Goal: Entertainment & Leisure: Browse casually

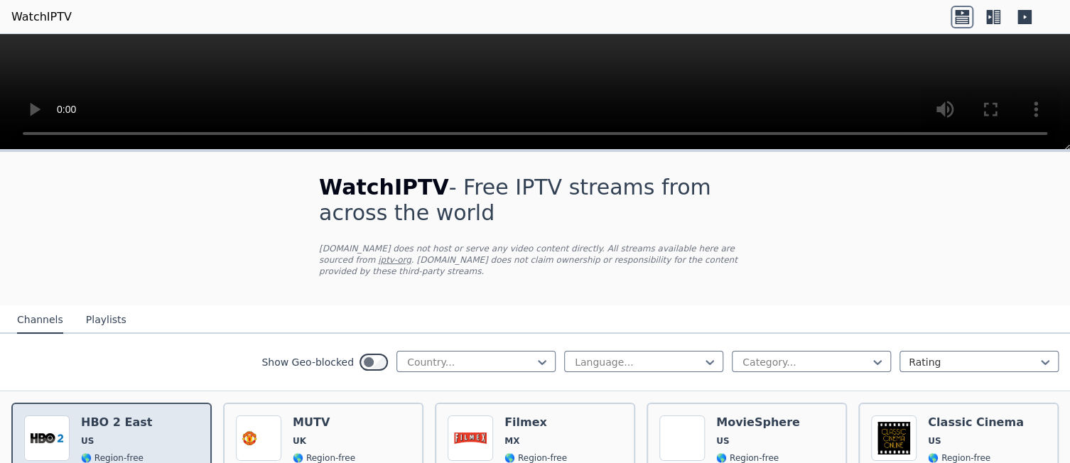
click at [91, 416] on h6 "HBO 2 East" at bounding box center [116, 423] width 71 height 14
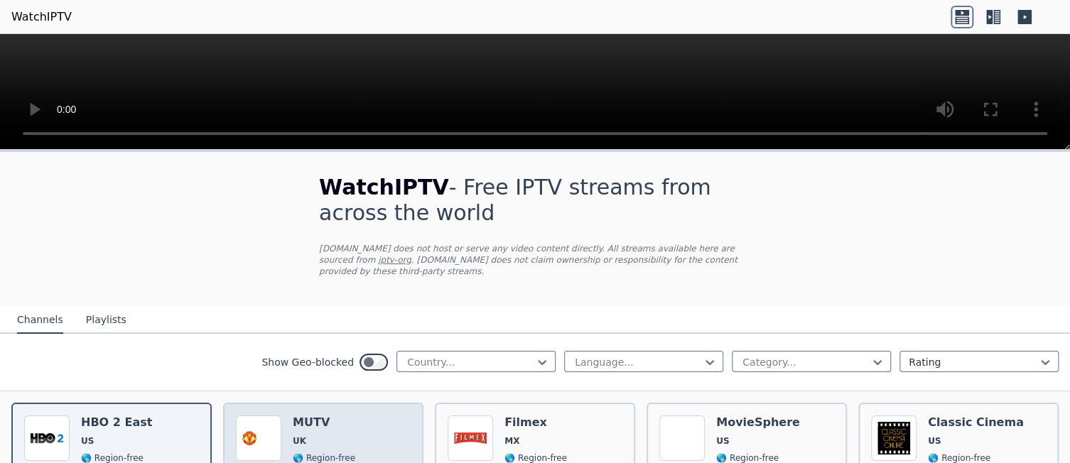
scroll to position [142, 0]
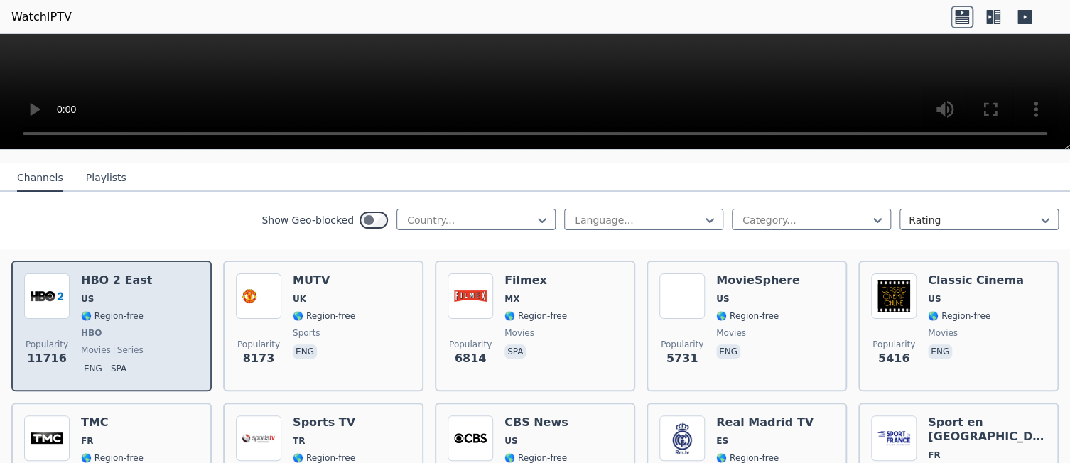
click at [86, 311] on span "🌎 Region-free" at bounding box center [112, 316] width 63 height 11
click at [37, 353] on span "11716" at bounding box center [47, 358] width 40 height 17
click at [48, 276] on img at bounding box center [46, 296] width 45 height 45
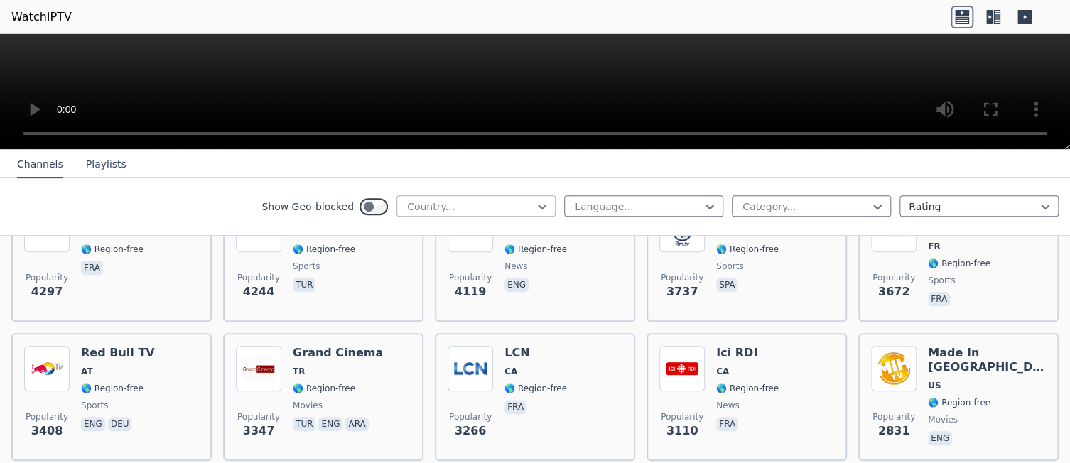
scroll to position [426, 0]
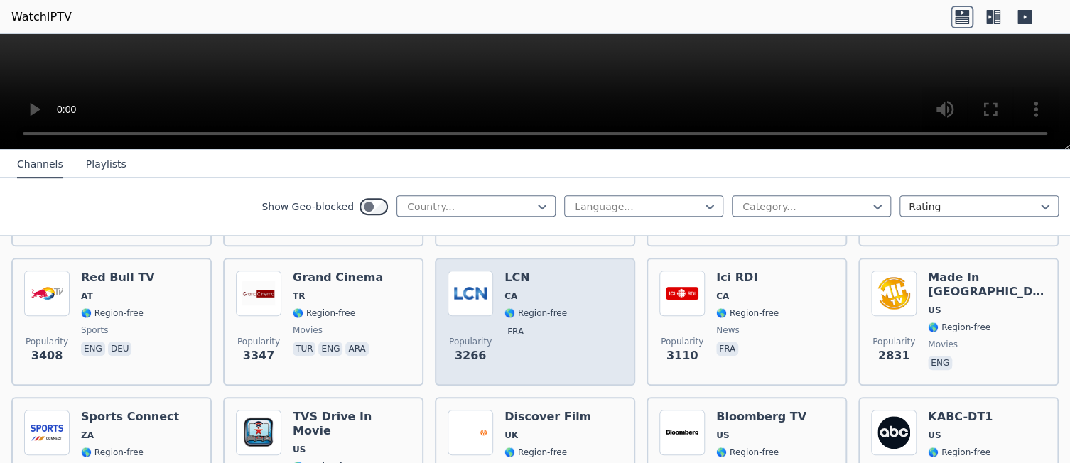
click at [517, 306] on div "LCN CA 🌎 Region-free fra" at bounding box center [536, 322] width 63 height 102
click at [574, 305] on div "Popularity 3266 LCN CA 🌎 Region-free fra" at bounding box center [535, 322] width 175 height 102
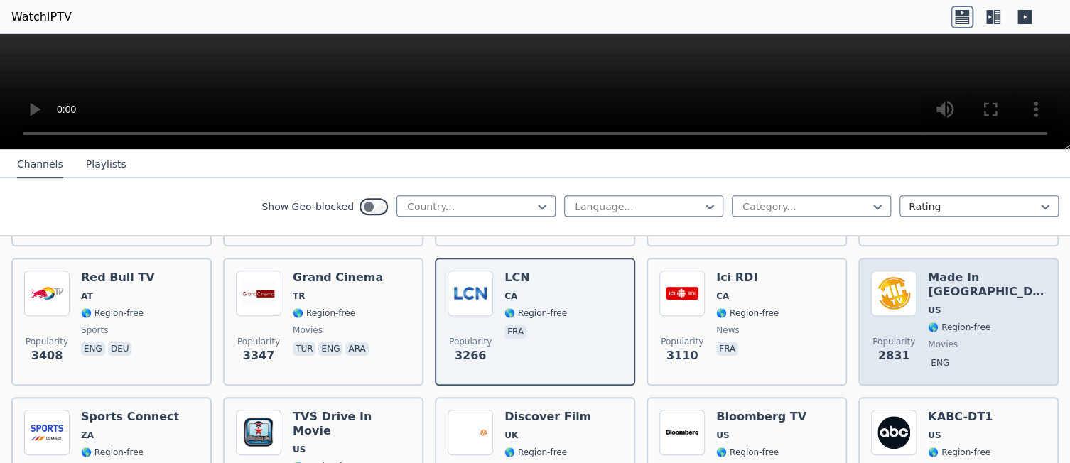
click at [942, 305] on span "US" at bounding box center [987, 310] width 118 height 11
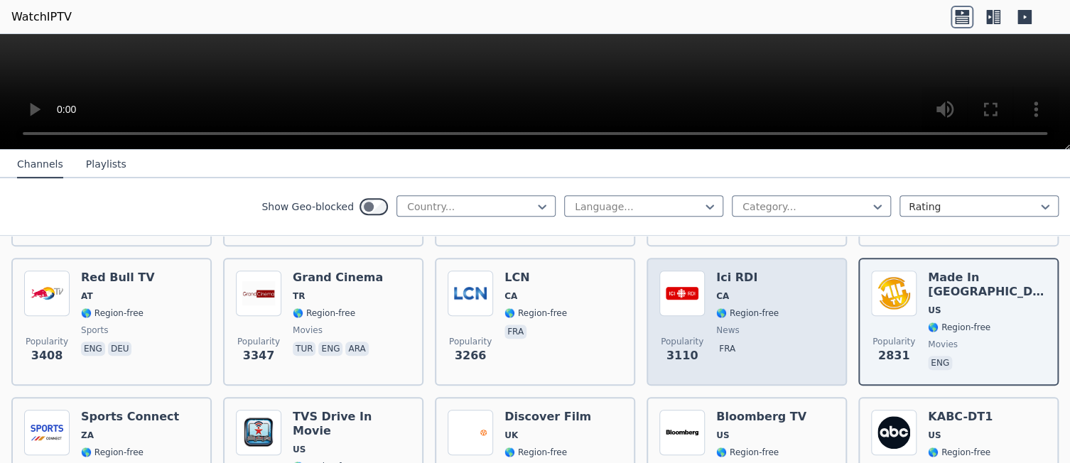
click at [726, 291] on span "CA" at bounding box center [747, 296] width 63 height 11
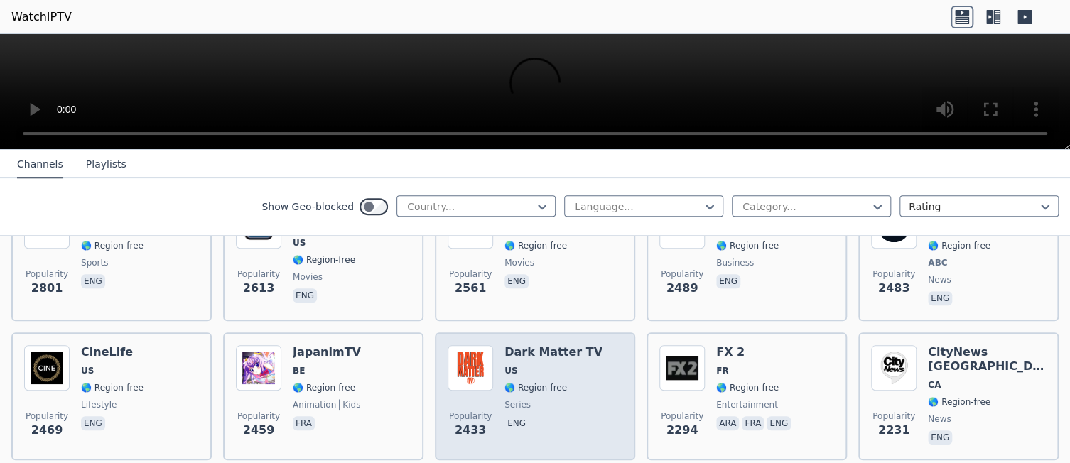
scroll to position [640, 0]
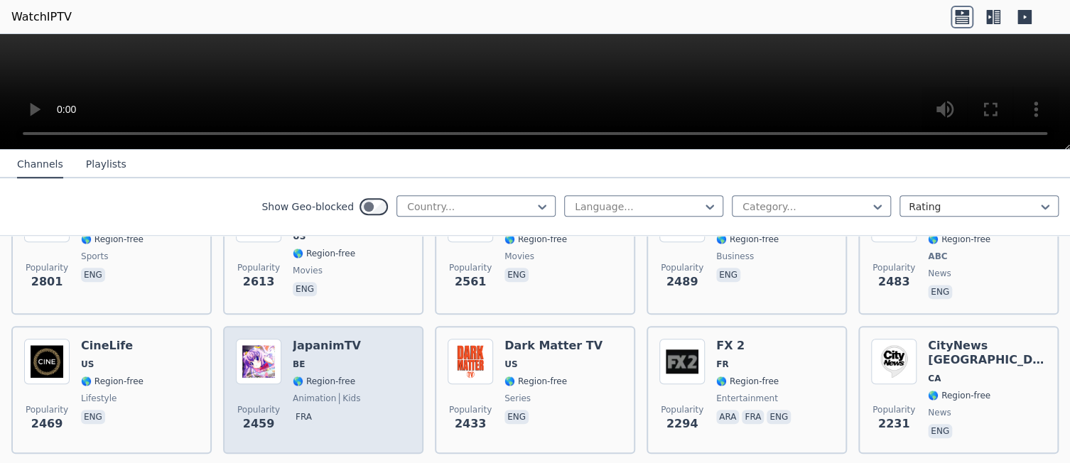
click at [318, 359] on span "BE" at bounding box center [327, 364] width 68 height 11
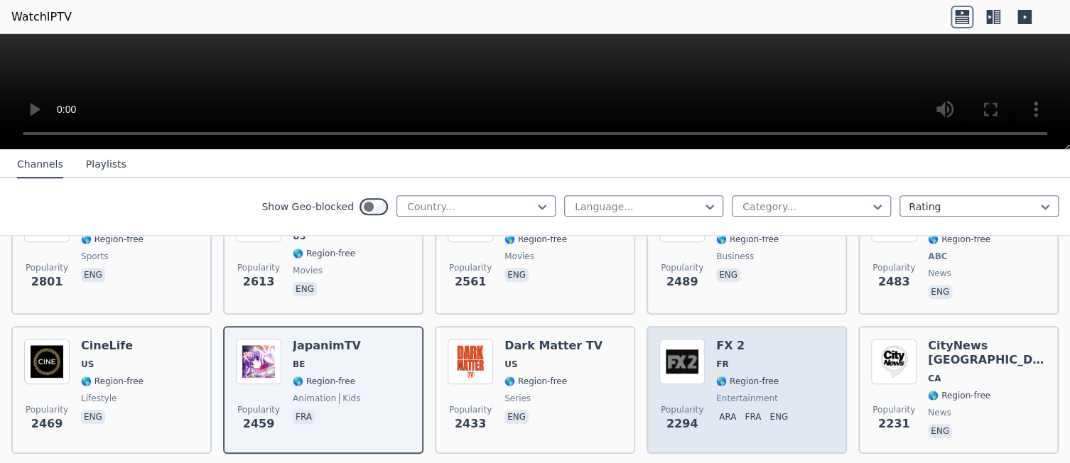
click at [724, 372] on div "FX 2 FR 🌎 Region-free entertainment ara fra eng" at bounding box center [754, 390] width 77 height 102
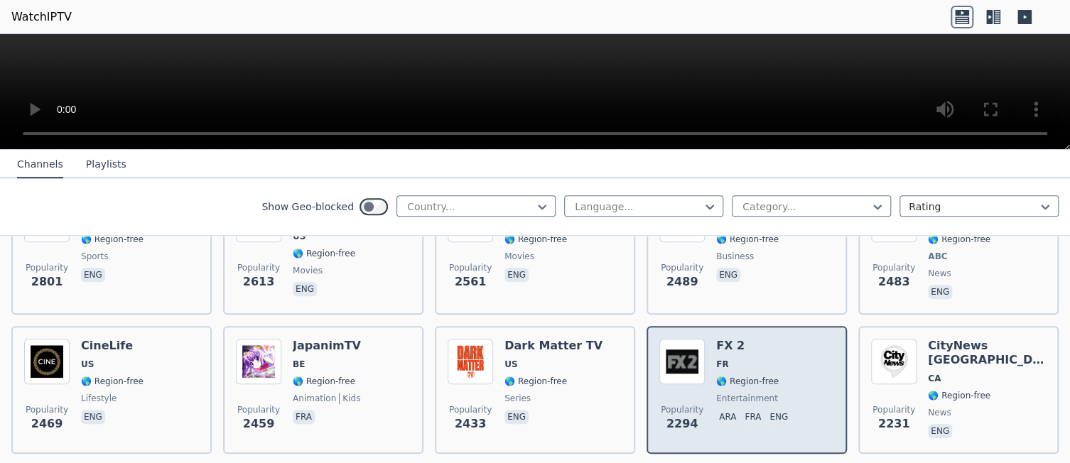
click at [724, 372] on div "FX 2 FR 🌎 Region-free entertainment ara fra eng" at bounding box center [754, 390] width 77 height 102
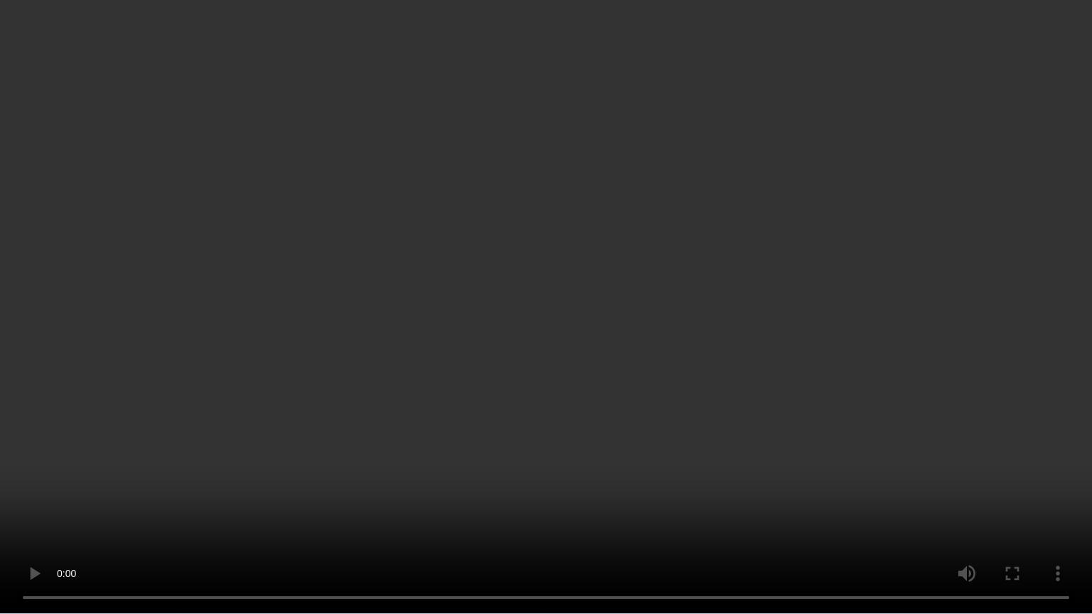
click at [995, 387] on video at bounding box center [546, 307] width 1092 height 614
click at [813, 370] on video at bounding box center [546, 307] width 1092 height 614
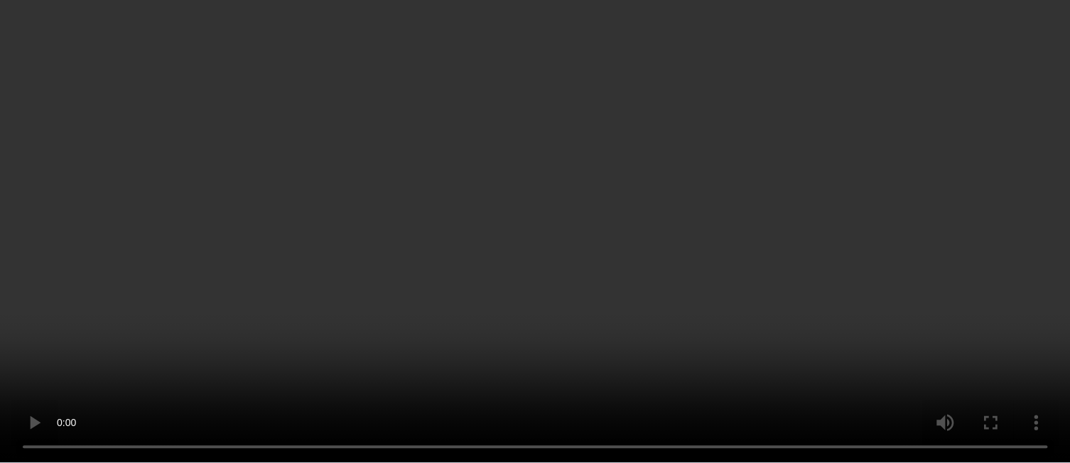
scroll to position [782, 0]
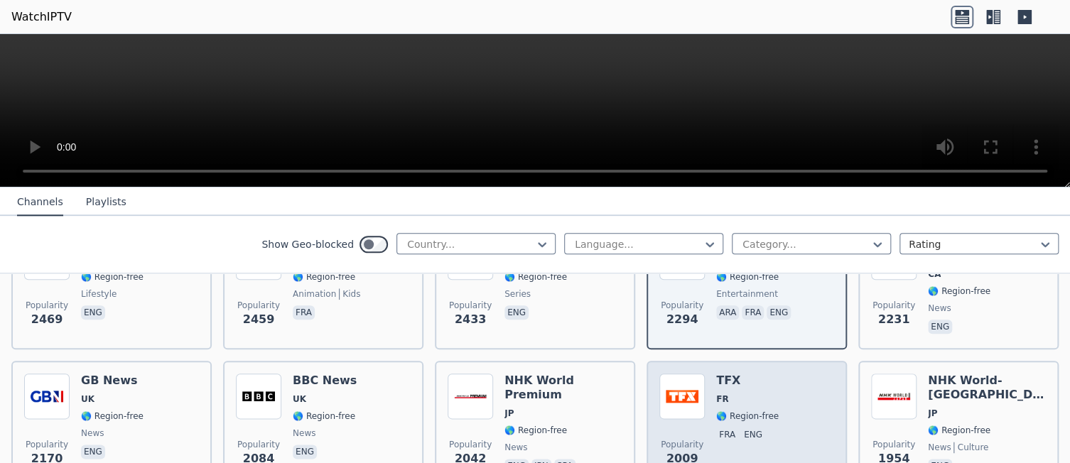
click at [723, 394] on span "FR" at bounding box center [747, 399] width 63 height 11
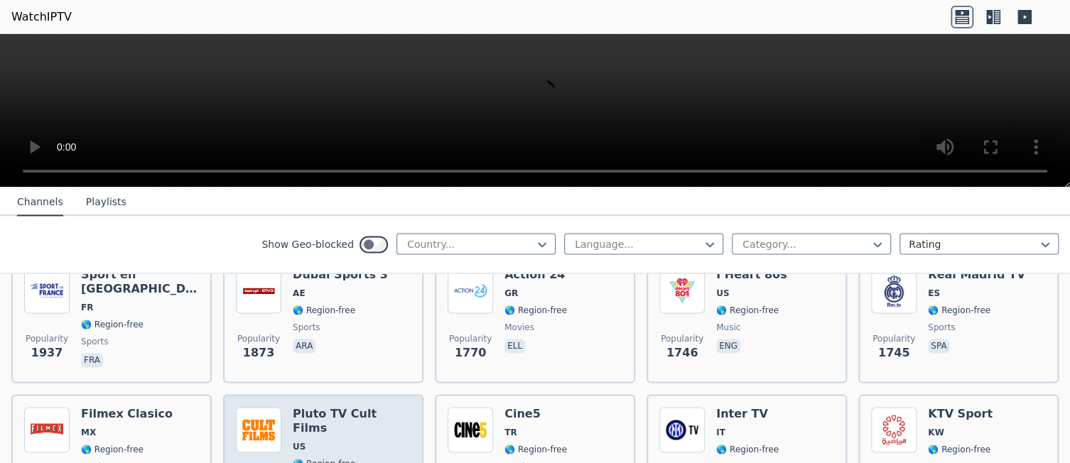
scroll to position [1066, 0]
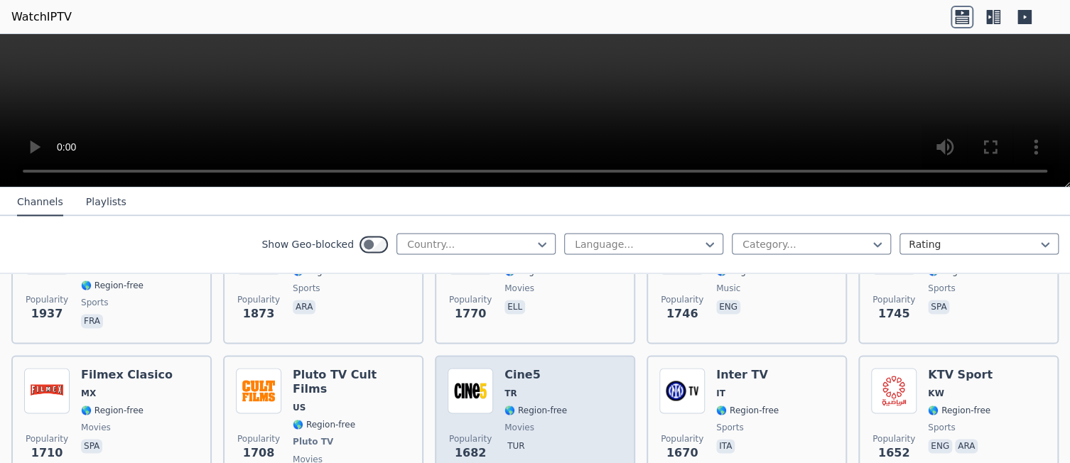
click at [542, 388] on span "TR" at bounding box center [536, 393] width 63 height 11
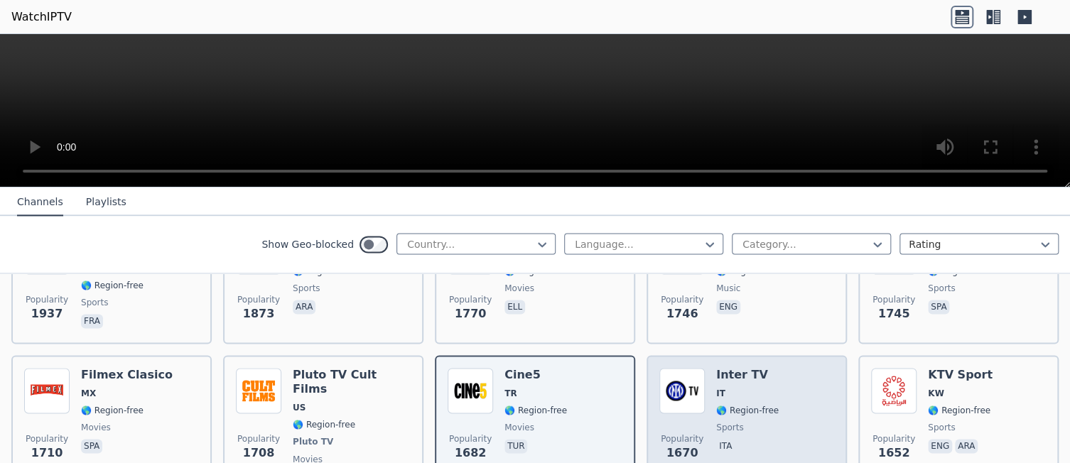
click at [776, 386] on div "Popularity 1670 Inter TV IT 🌎 Region-free sports ita" at bounding box center [746, 427] width 175 height 119
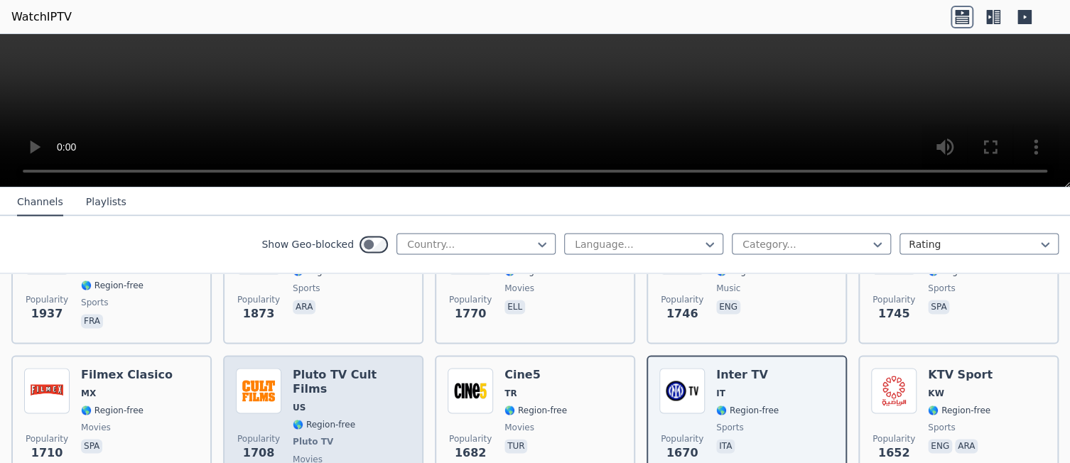
click at [310, 383] on div "Pluto TV Cult Films US 🌎 Region-free Pluto TV movies eng" at bounding box center [352, 427] width 118 height 119
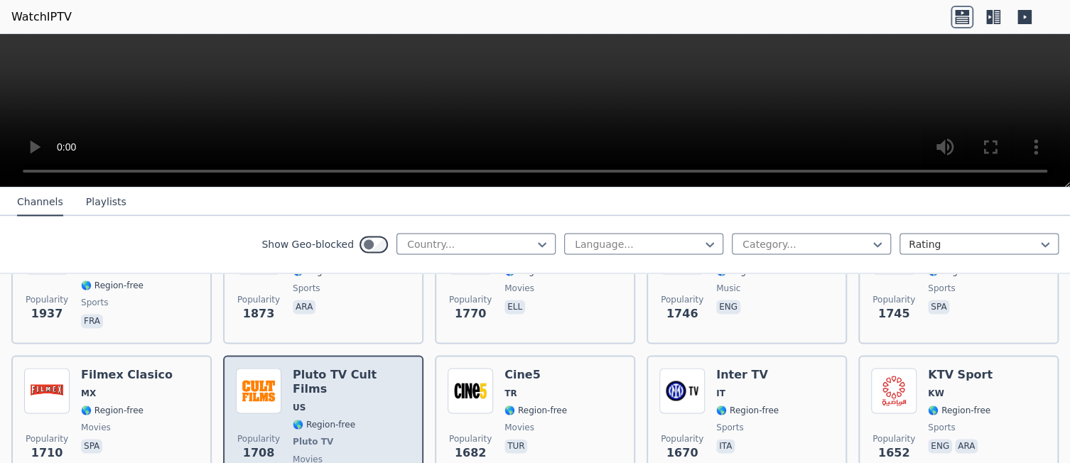
click at [342, 402] on span "US" at bounding box center [352, 407] width 118 height 11
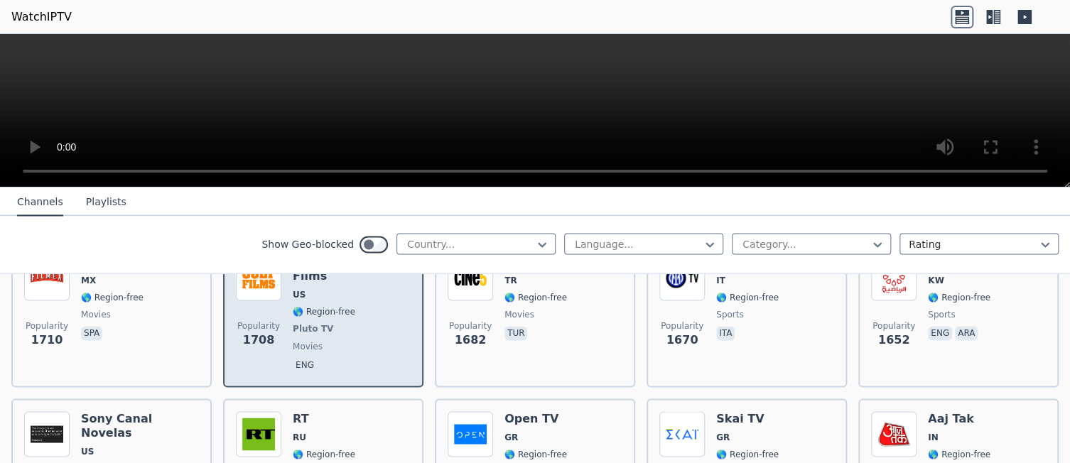
scroll to position [1208, 0]
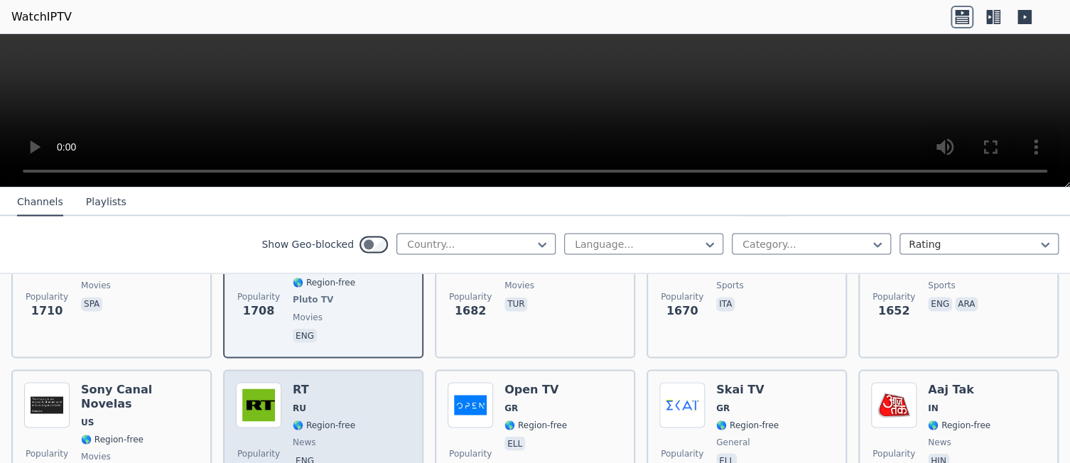
click at [316, 419] on span "🌎 Region-free" at bounding box center [324, 424] width 63 height 11
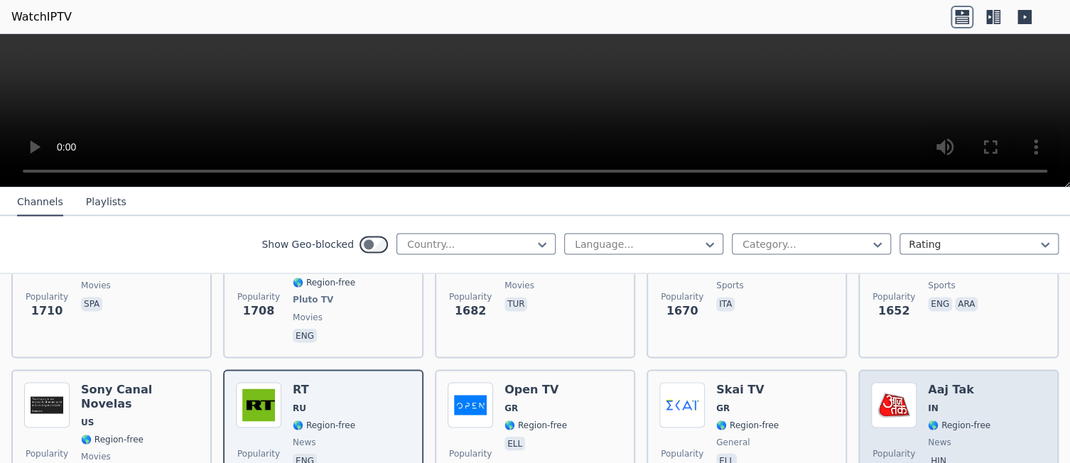
click at [877, 382] on img at bounding box center [893, 404] width 45 height 45
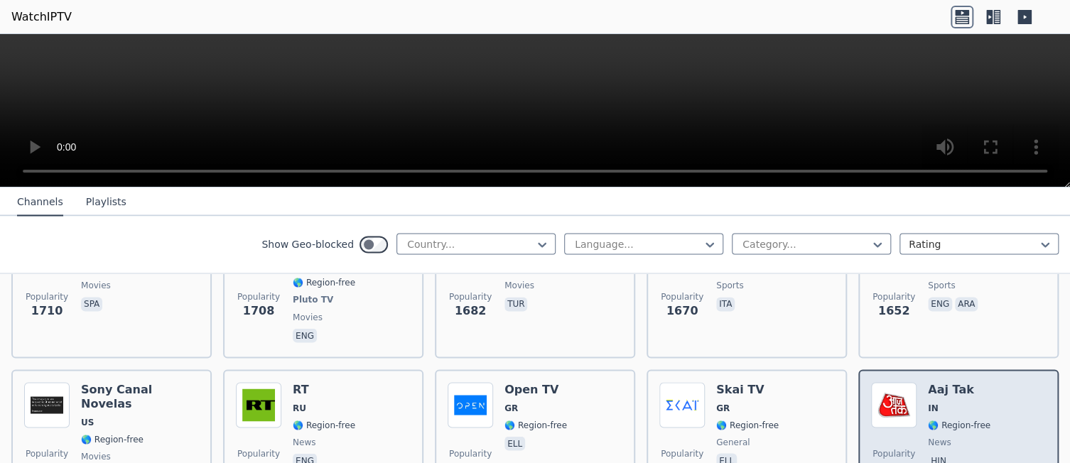
click at [877, 382] on img at bounding box center [893, 404] width 45 height 45
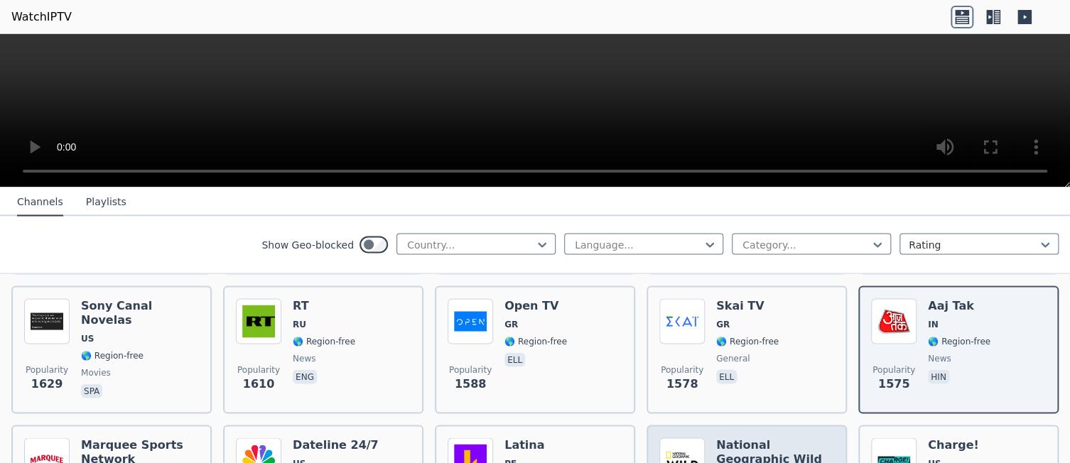
scroll to position [1350, 0]
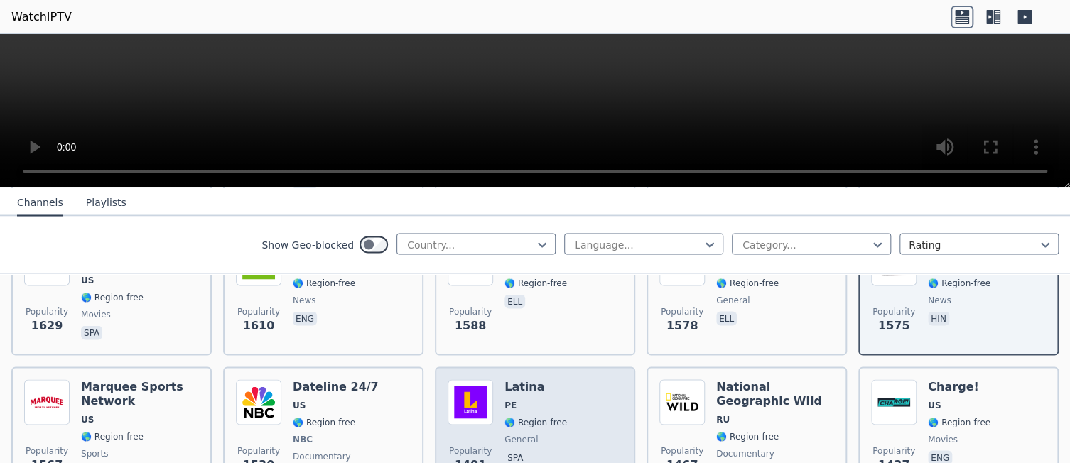
click at [526, 399] on span "PE" at bounding box center [536, 404] width 63 height 11
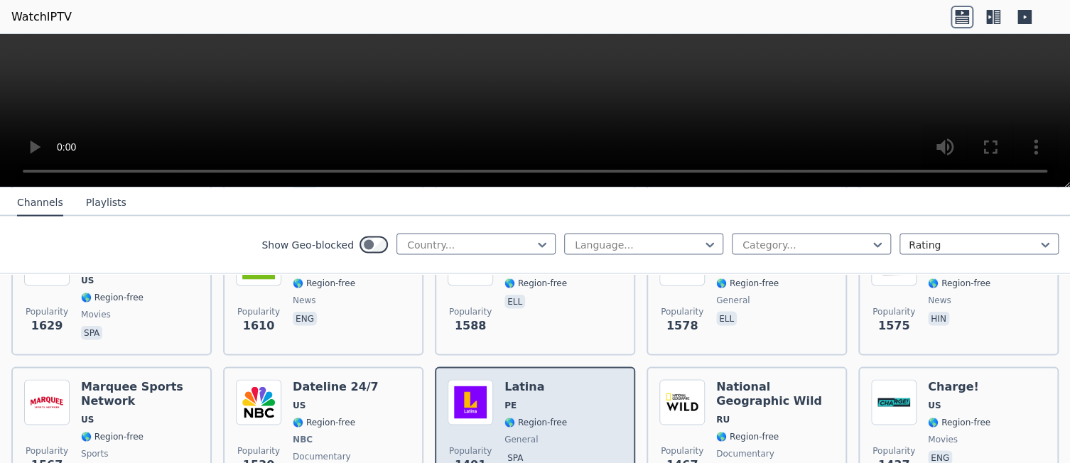
click at [526, 399] on span "PE" at bounding box center [536, 404] width 63 height 11
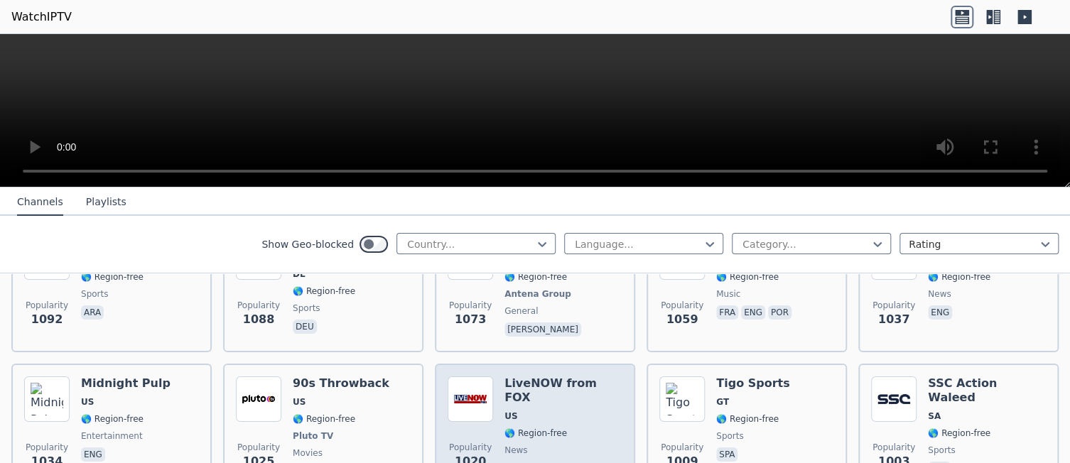
scroll to position [2487, 0]
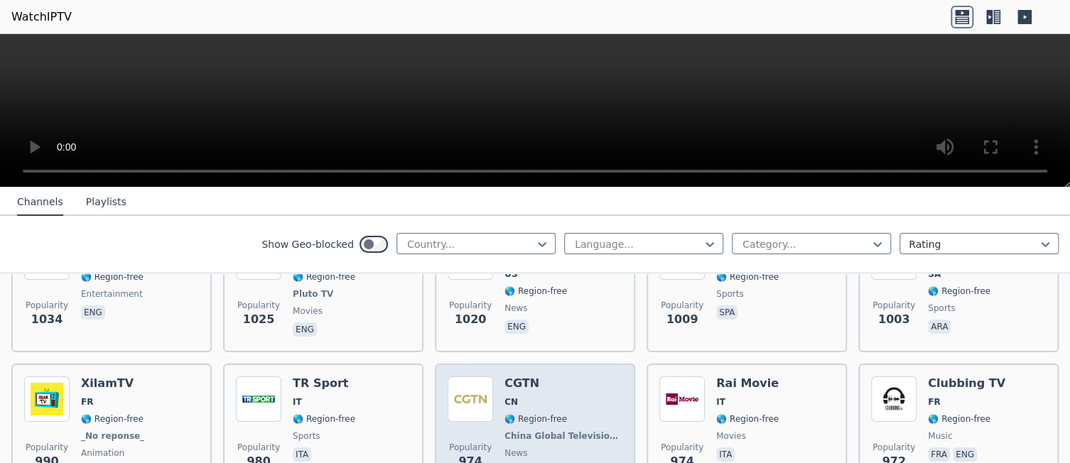
click at [458, 380] on img at bounding box center [470, 399] width 45 height 45
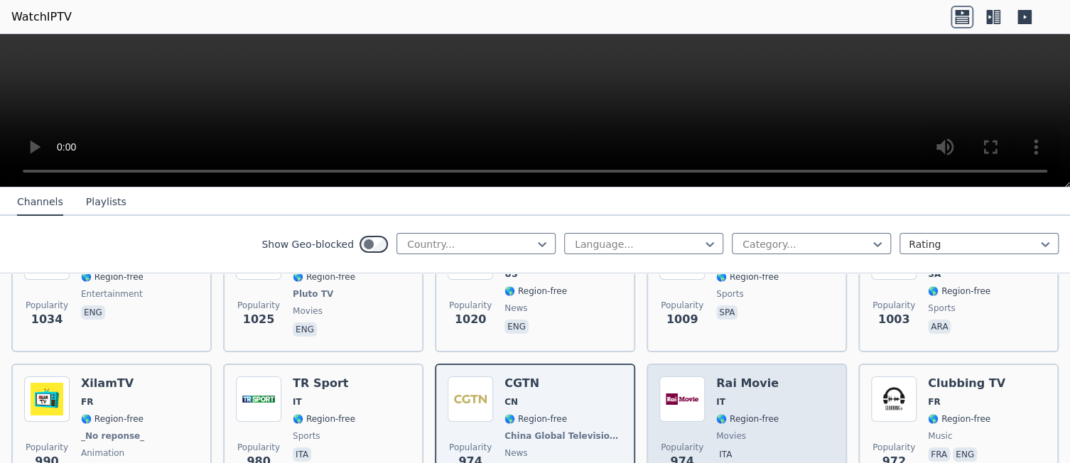
click at [763, 377] on div "Rai Movie IT 🌎 Region-free movies ita" at bounding box center [747, 429] width 63 height 105
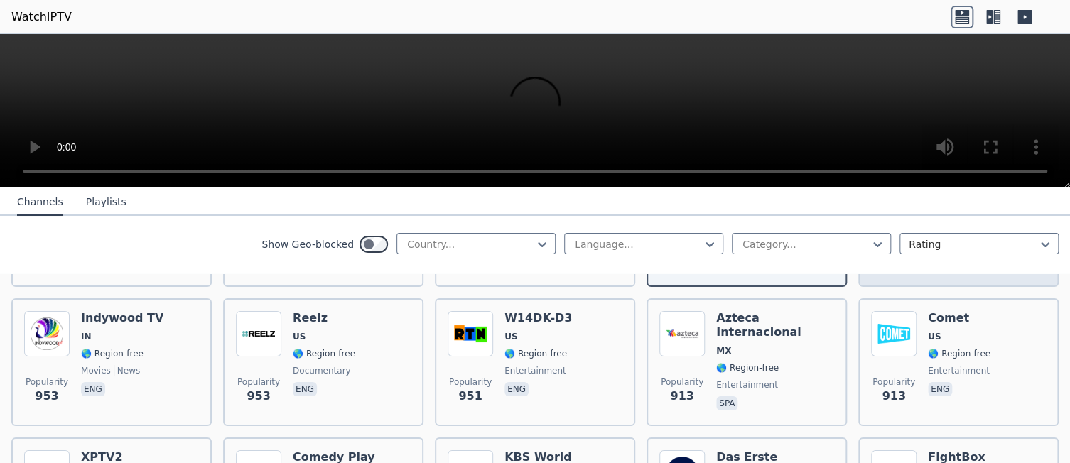
scroll to position [2701, 0]
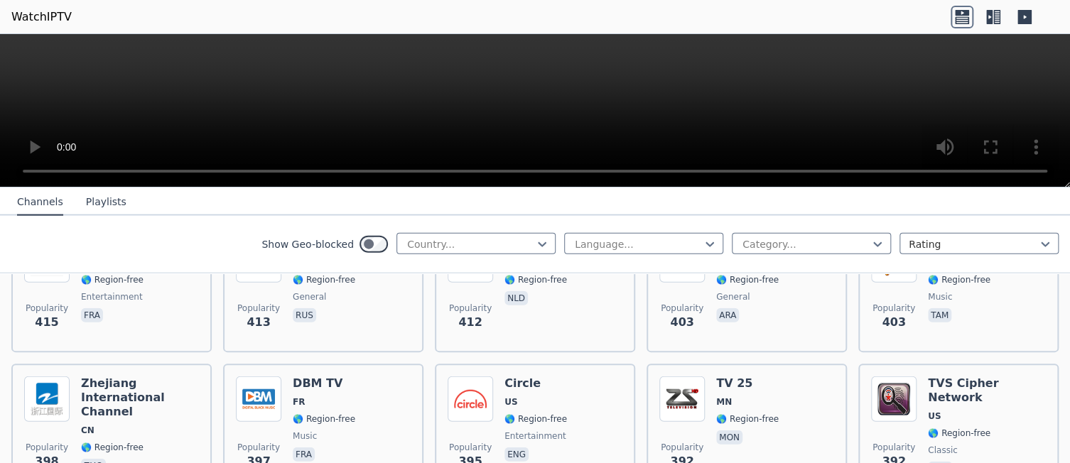
scroll to position [7091, 0]
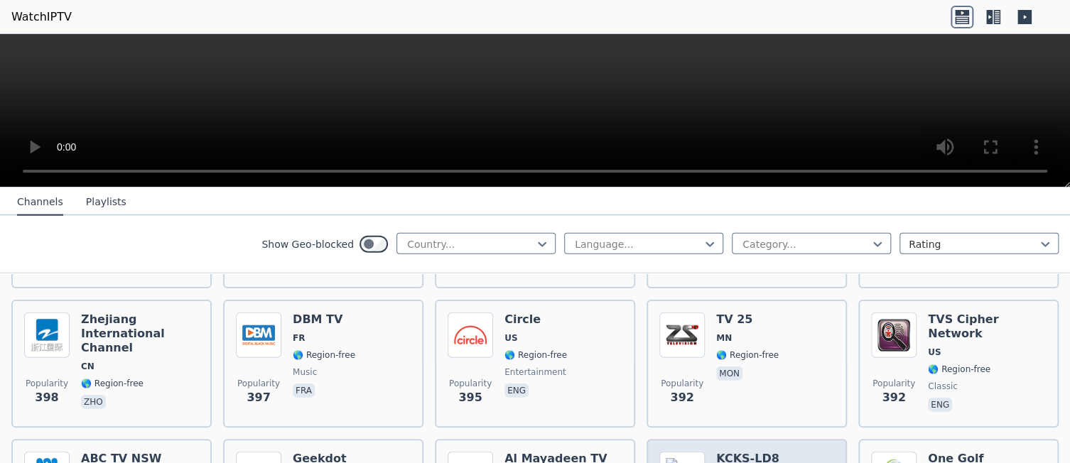
click at [535, 241] on icon at bounding box center [542, 244] width 14 height 14
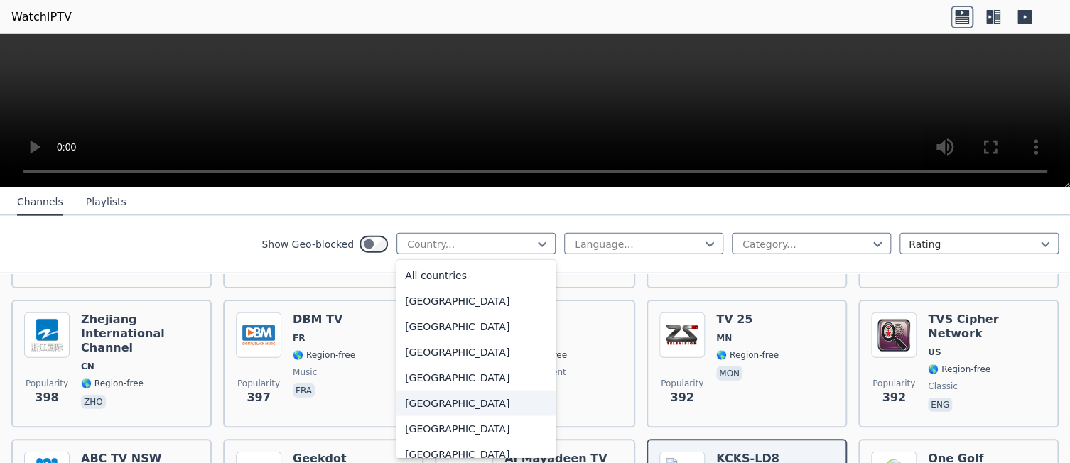
scroll to position [71, 0]
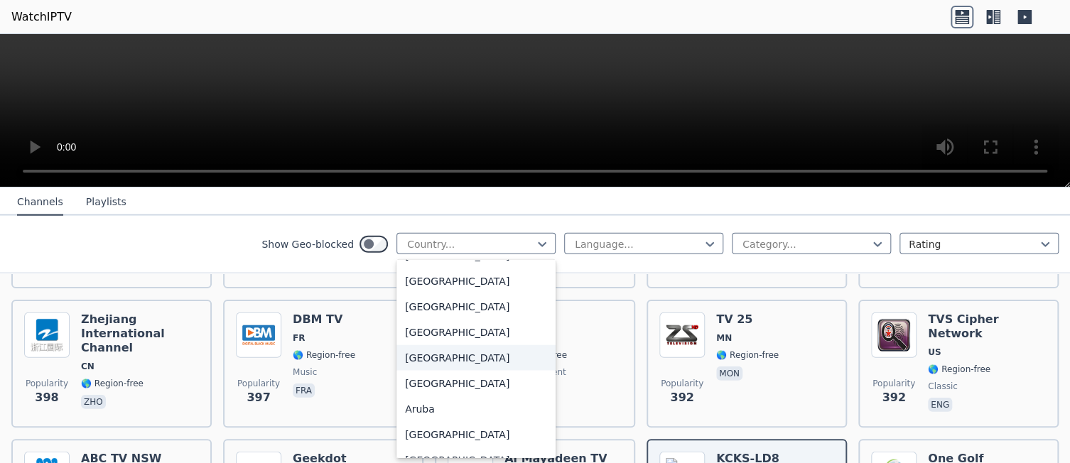
click at [423, 357] on div "[GEOGRAPHIC_DATA]" at bounding box center [476, 358] width 159 height 26
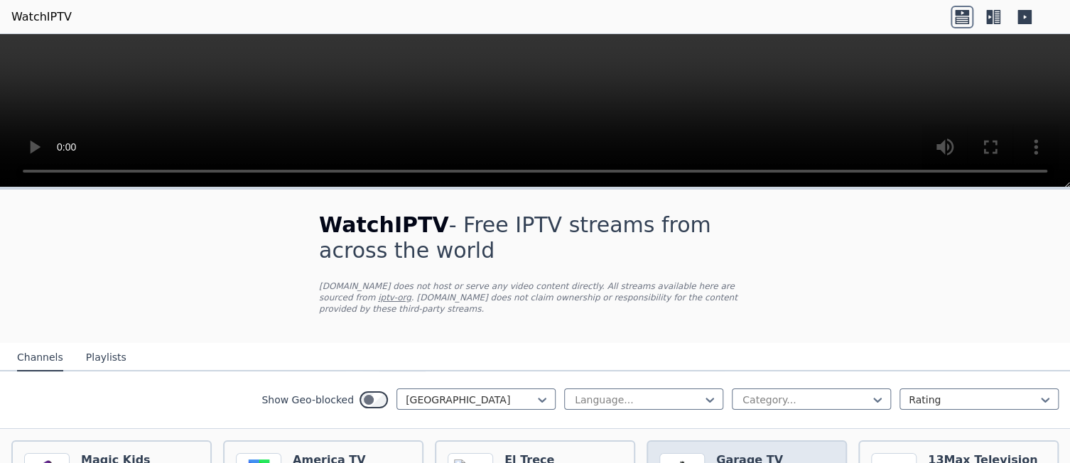
scroll to position [142, 0]
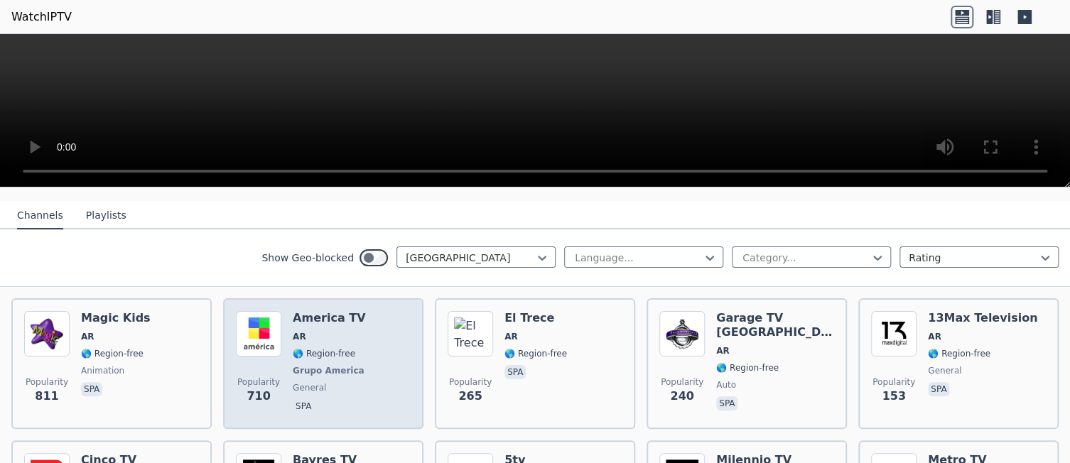
click at [335, 331] on span "AR" at bounding box center [330, 336] width 75 height 11
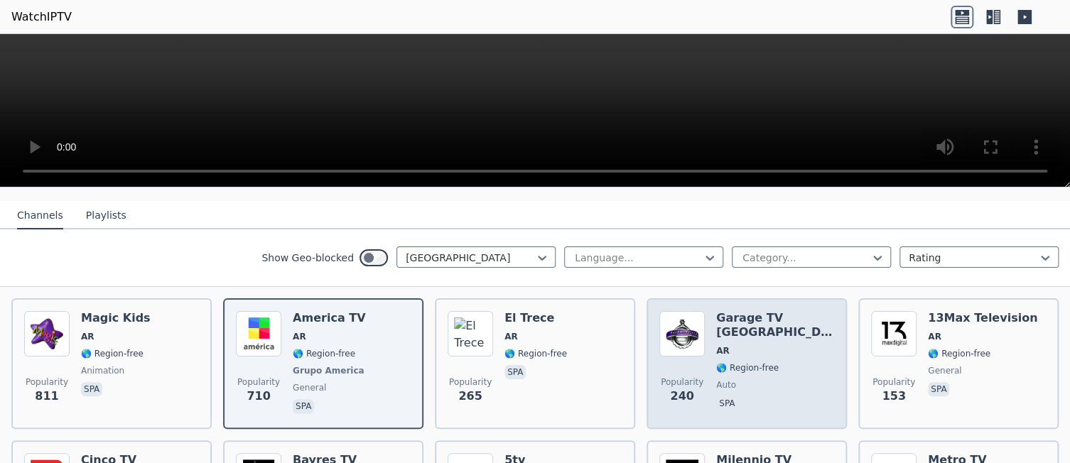
click at [707, 318] on div "Popularity 240 Garage TV [GEOGRAPHIC_DATA] [GEOGRAPHIC_DATA] 🌎 Region-free auto…" at bounding box center [746, 363] width 175 height 105
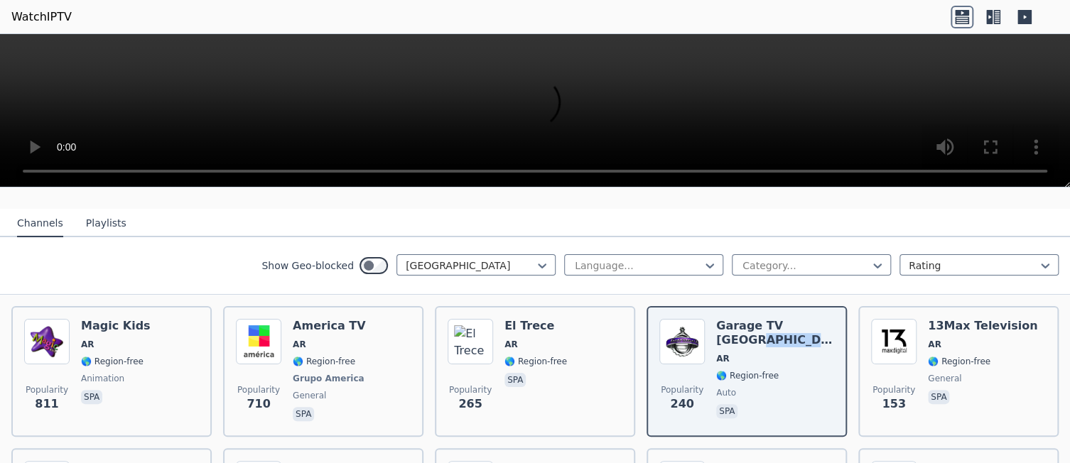
scroll to position [71, 0]
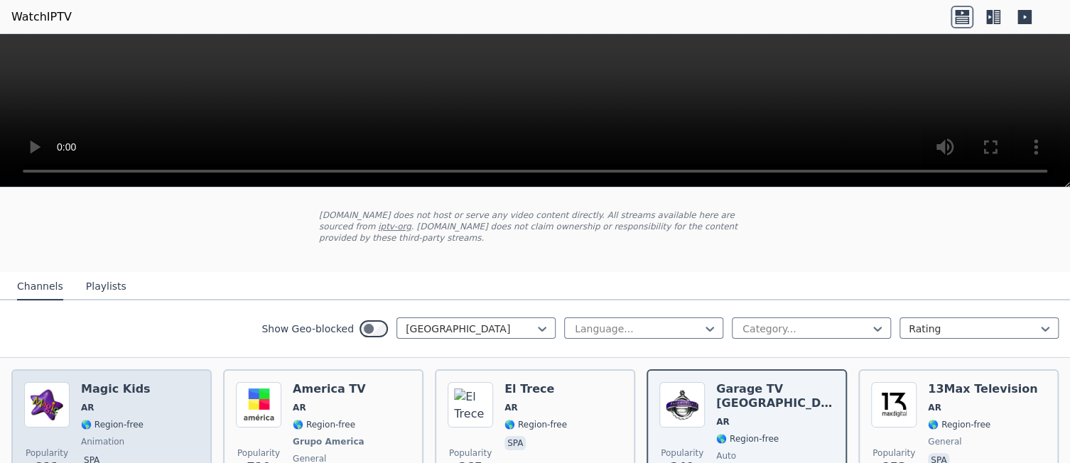
click at [105, 402] on span "AR" at bounding box center [116, 407] width 70 height 11
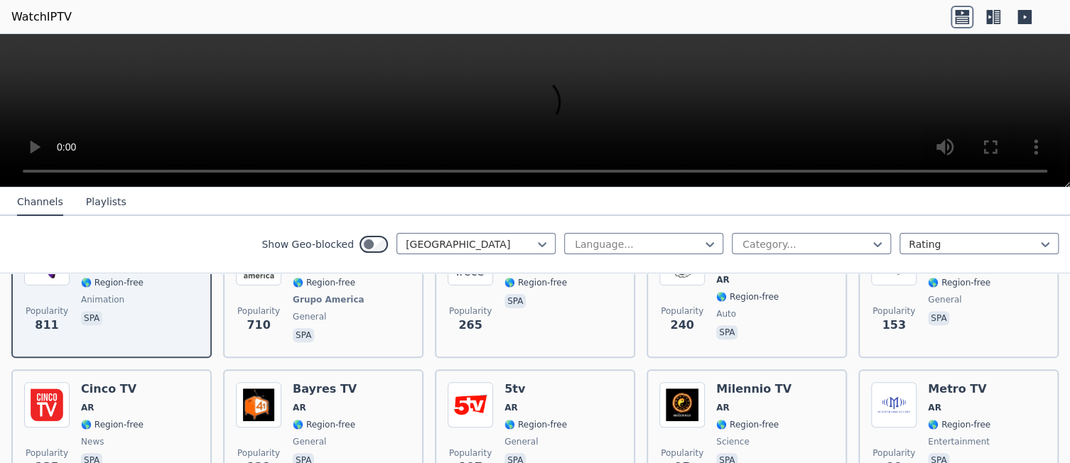
scroll to position [426, 0]
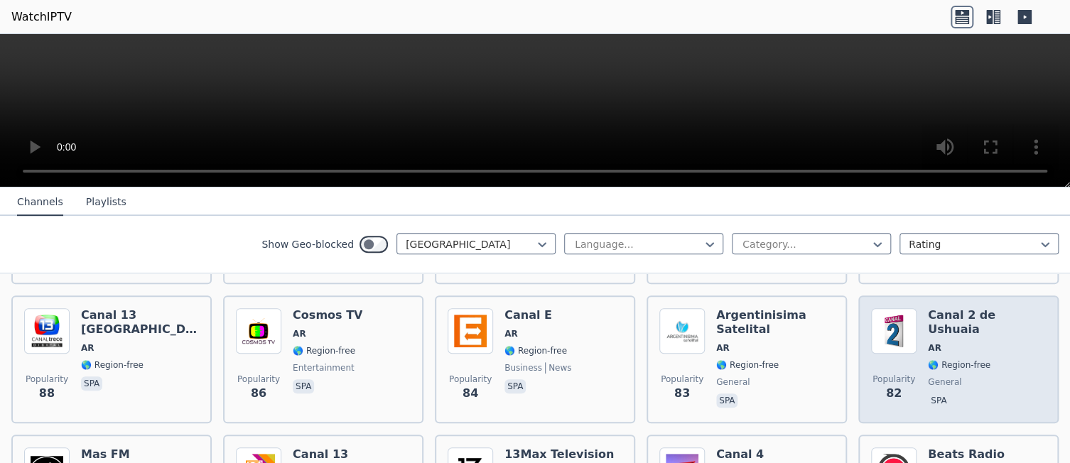
click at [959, 343] on span "AR" at bounding box center [987, 348] width 118 height 11
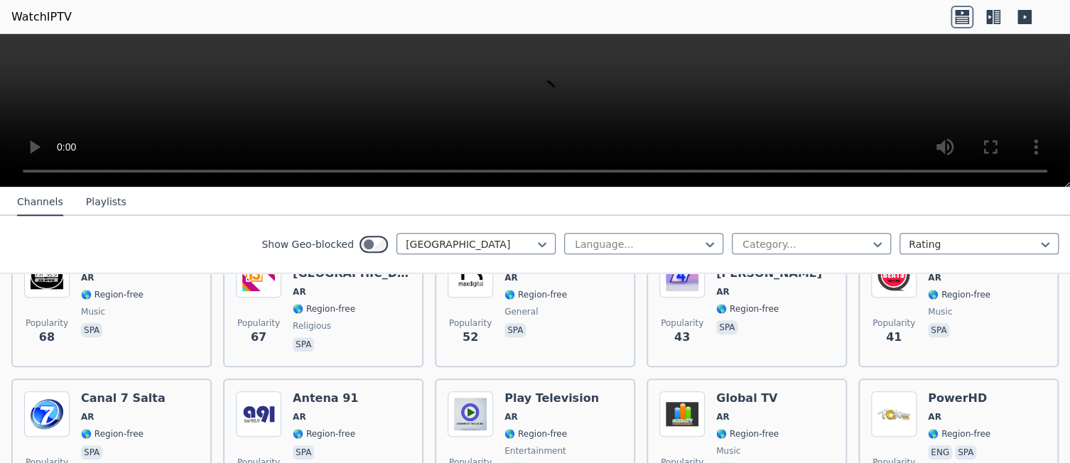
scroll to position [782, 0]
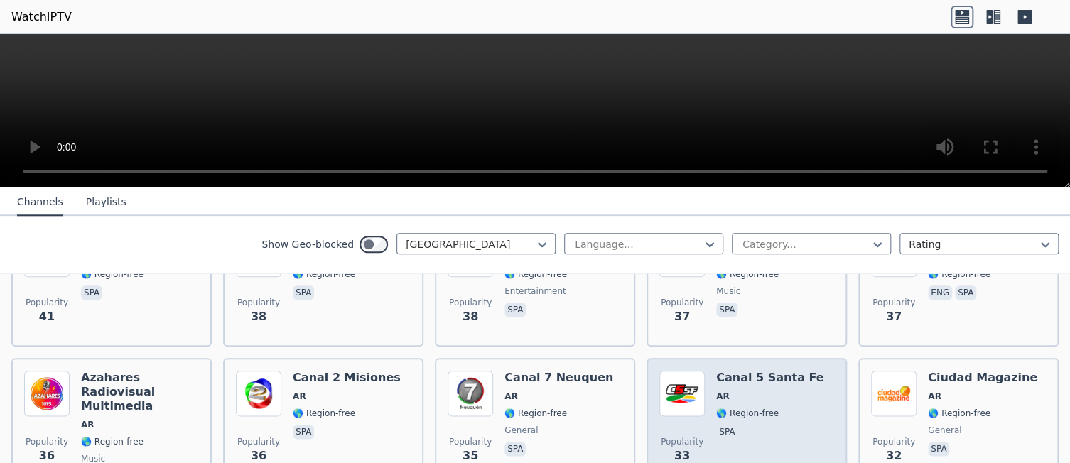
click at [737, 391] on span "AR" at bounding box center [769, 396] width 107 height 11
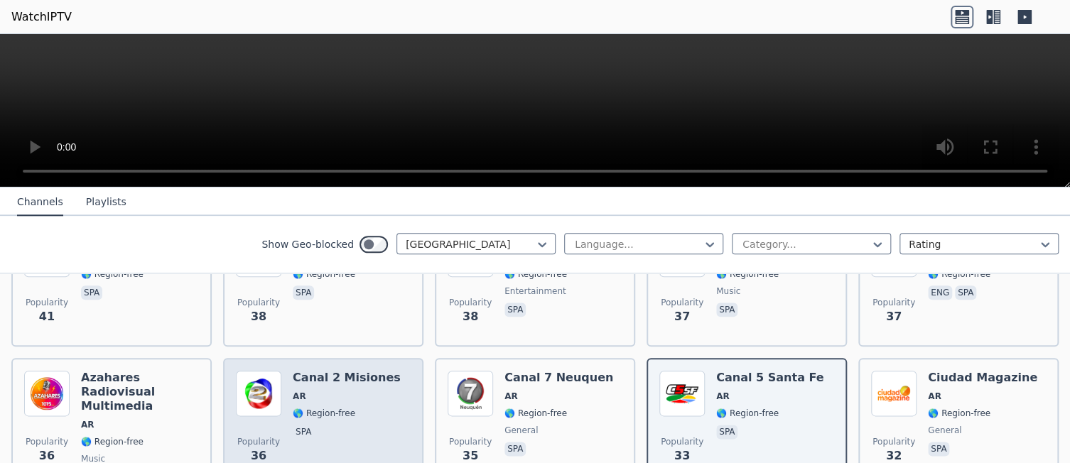
click at [304, 371] on div "Canal 2 Misiones AR 🌎 Region-free spa" at bounding box center [347, 429] width 108 height 117
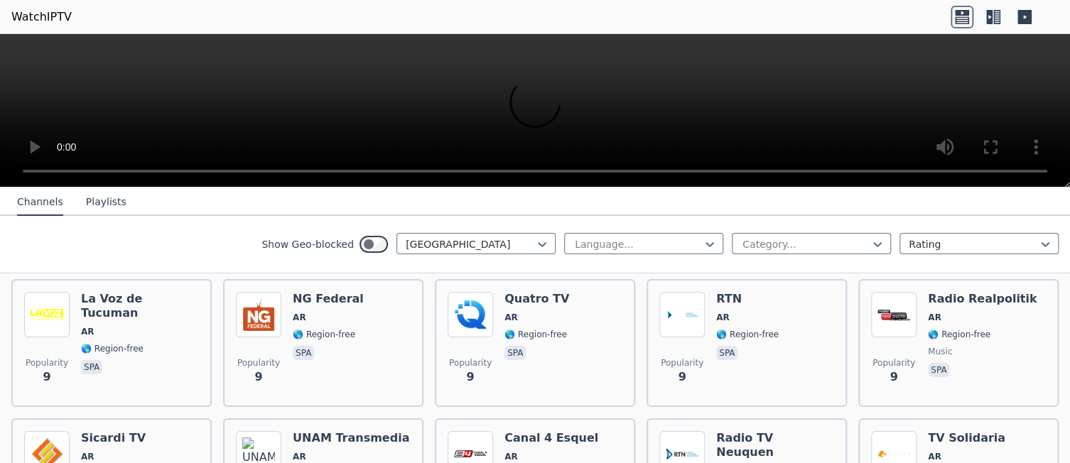
scroll to position [2516, 0]
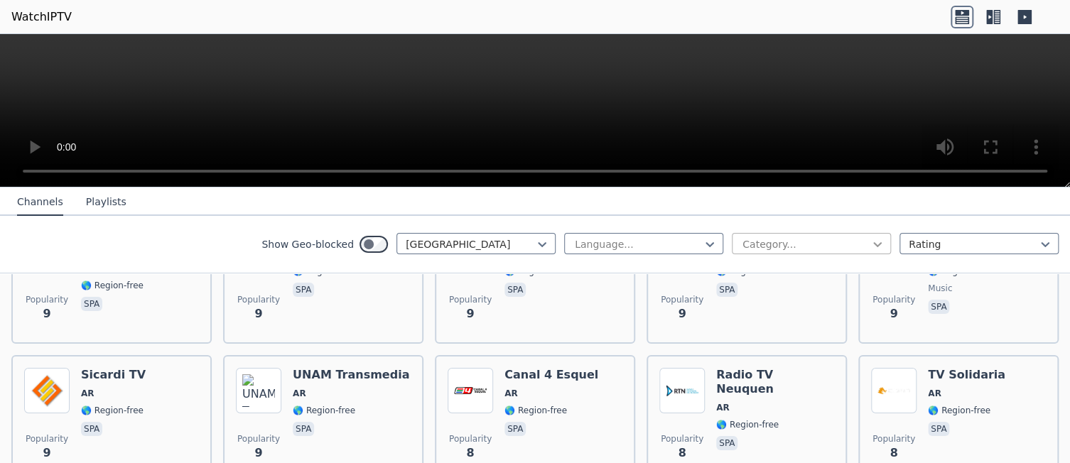
click at [873, 244] on icon at bounding box center [877, 244] width 9 height 5
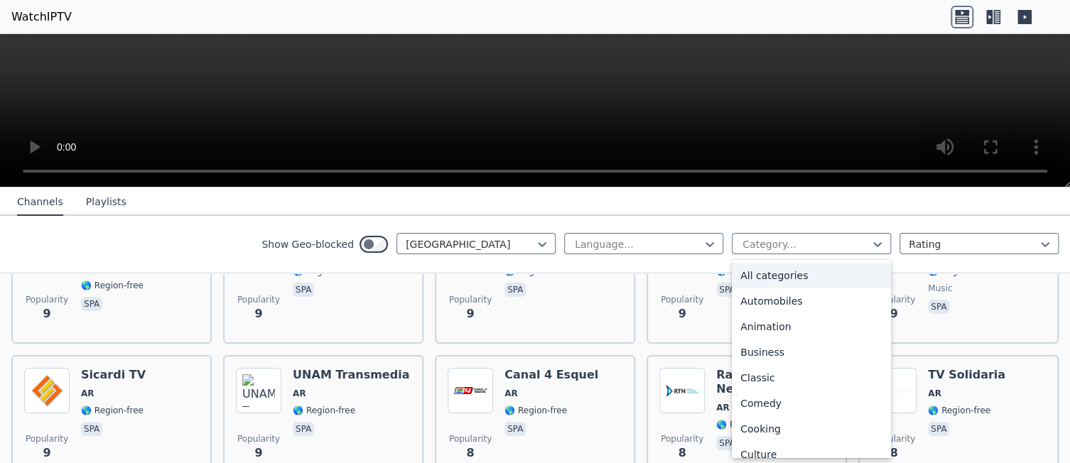
click at [768, 277] on div "All categories" at bounding box center [811, 276] width 159 height 26
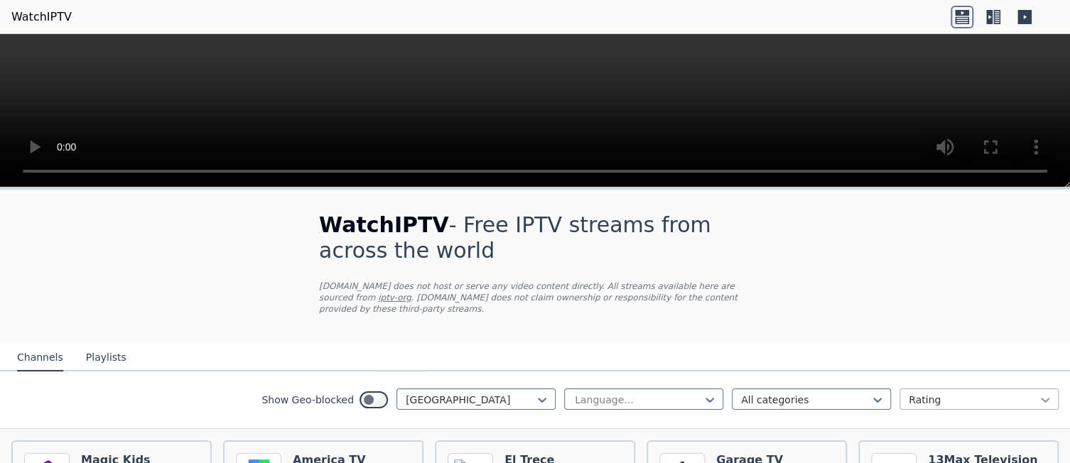
click at [1041, 398] on icon at bounding box center [1045, 400] width 9 height 5
click at [908, 420] on div "Name" at bounding box center [979, 432] width 159 height 26
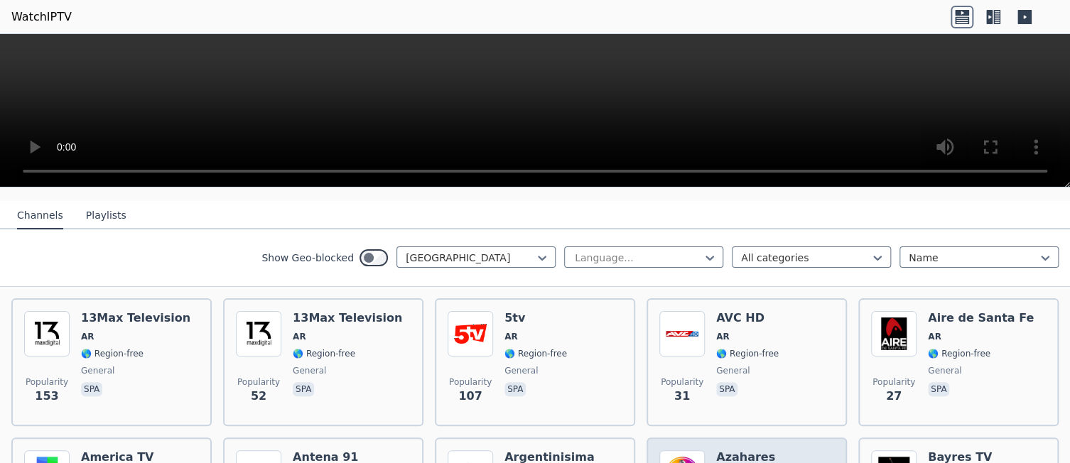
scroll to position [284, 0]
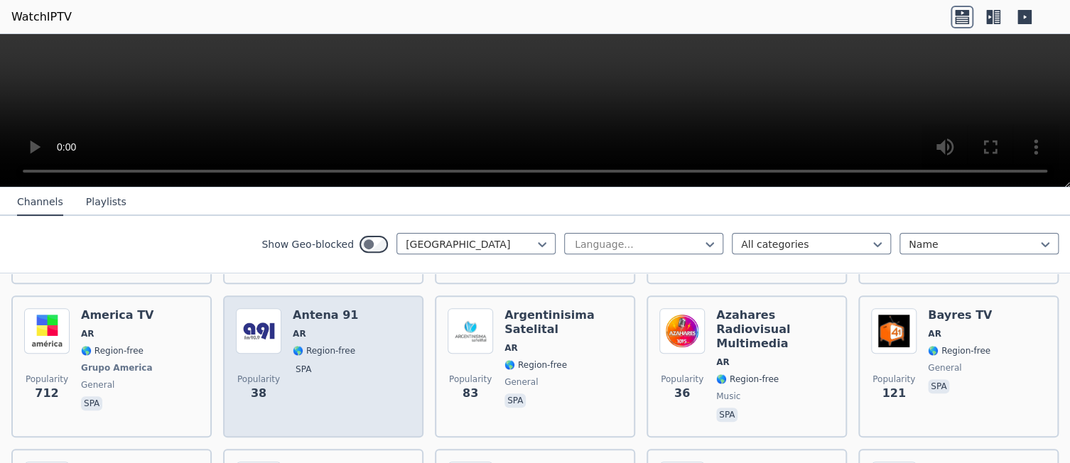
click at [328, 326] on div "Antena 91 AR 🌎 Region-free spa" at bounding box center [325, 366] width 65 height 117
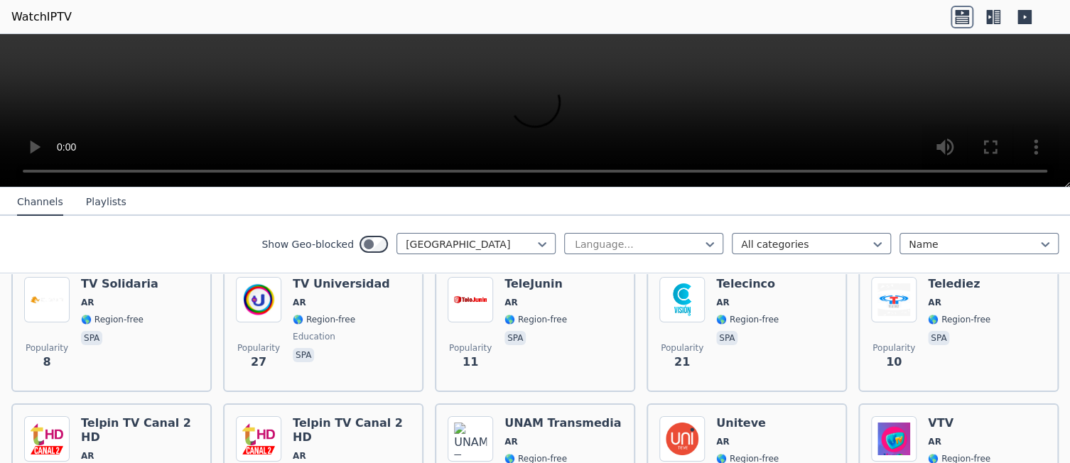
scroll to position [2516, 0]
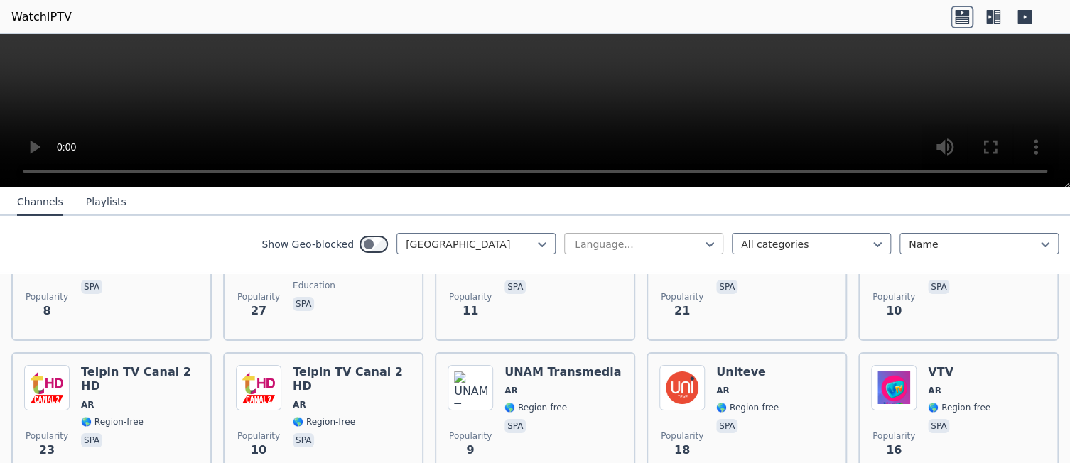
click at [645, 247] on div at bounding box center [638, 244] width 129 height 14
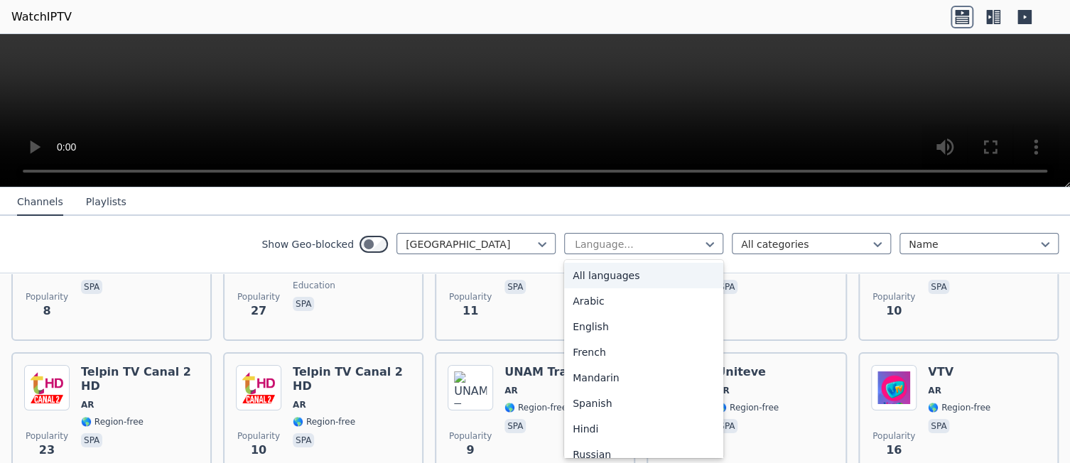
click at [600, 277] on div "All languages" at bounding box center [643, 276] width 159 height 26
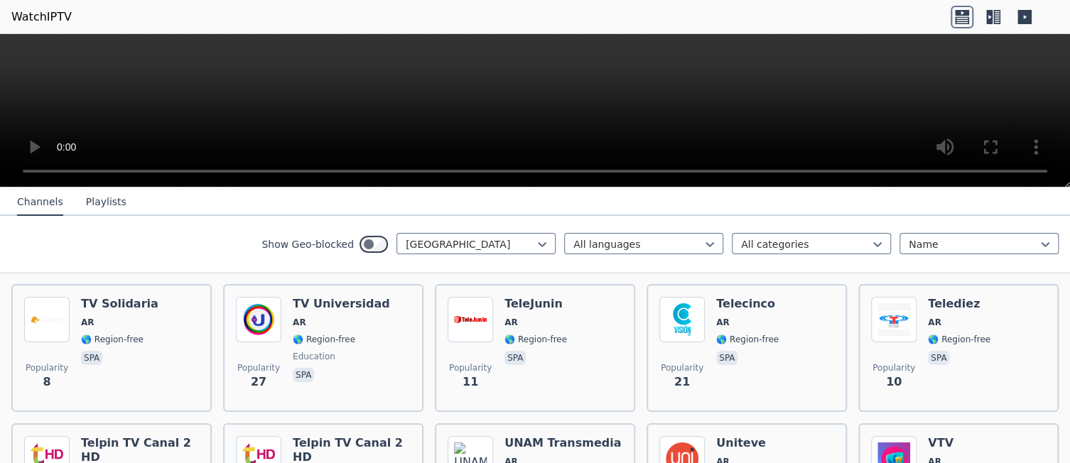
scroll to position [2516, 0]
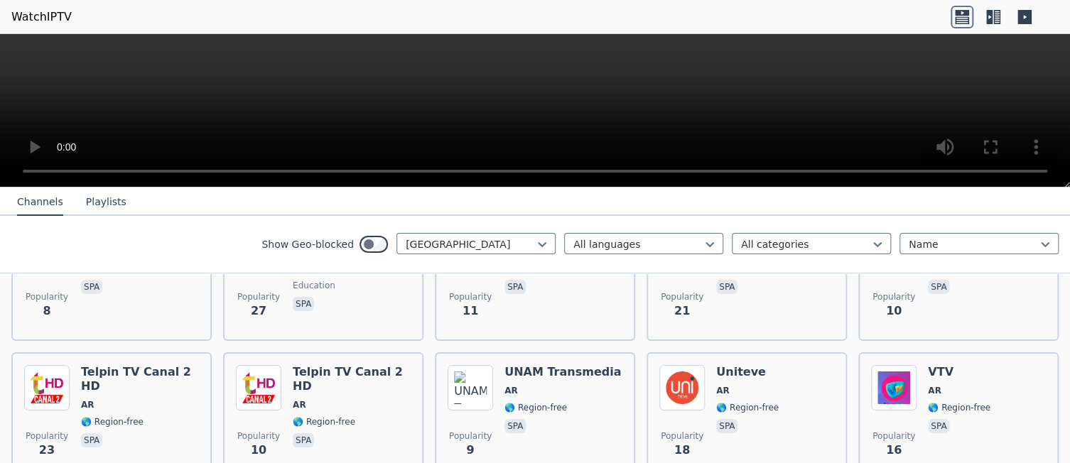
click at [98, 203] on button "Playlists" at bounding box center [106, 202] width 41 height 27
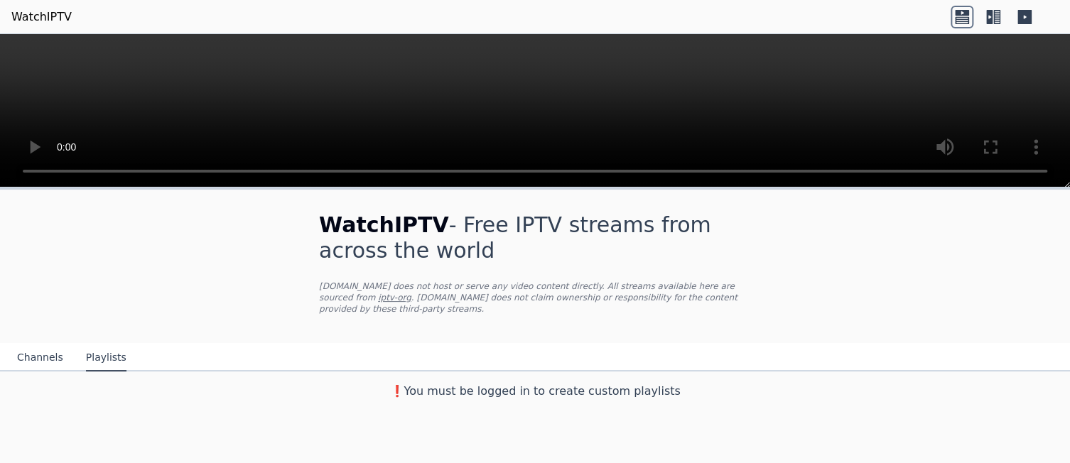
scroll to position [0, 0]
click at [31, 349] on button "Channels" at bounding box center [40, 358] width 46 height 27
